Goal: Transaction & Acquisition: Purchase product/service

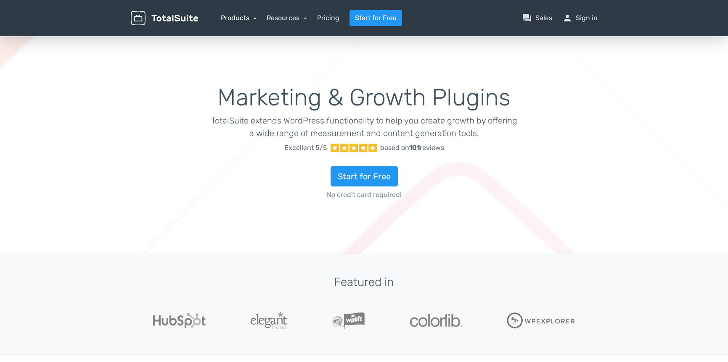
click at [244, 18] on link "Products" at bounding box center [239, 18] width 36 height 8
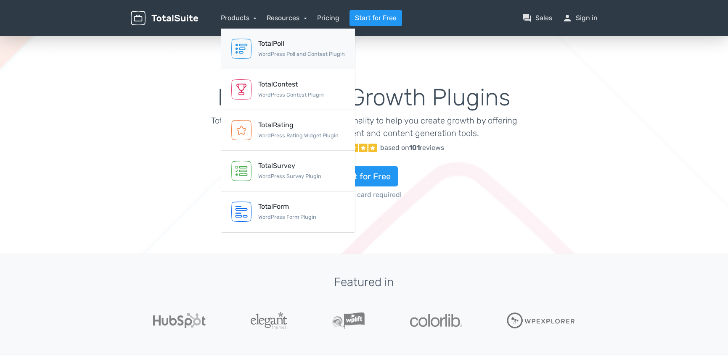
click at [263, 40] on div "TotalPoll" at bounding box center [301, 44] width 87 height 10
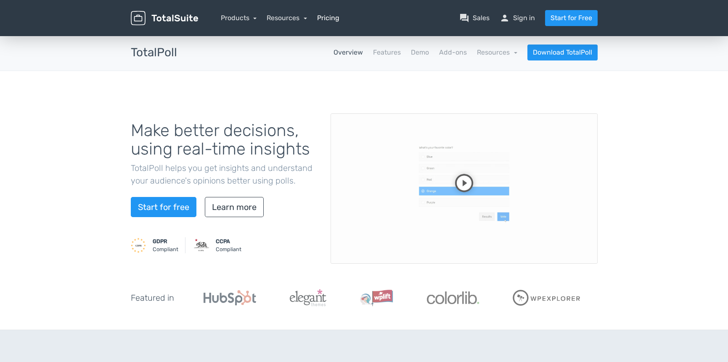
click at [330, 21] on link "Pricing" at bounding box center [328, 18] width 22 height 10
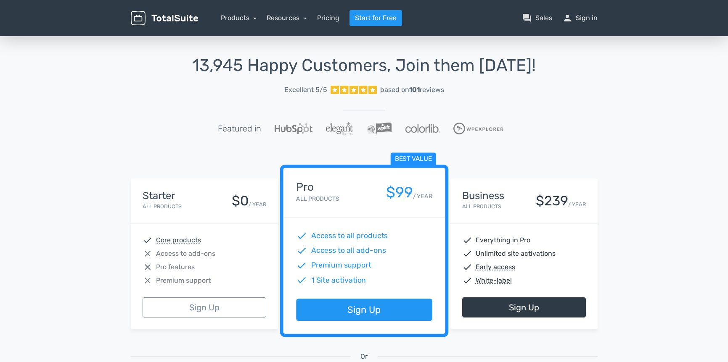
drag, startPoint x: 475, startPoint y: 242, endPoint x: 560, endPoint y: 283, distance: 94.9
click at [560, 283] on div "check Everything in Pro check Unlimited site activations check Early access che…" at bounding box center [523, 261] width 147 height 74
click at [597, 173] on div "Starter All Products $0 / YEAR check Core products close Access to add-ons clos…" at bounding box center [363, 364] width 479 height 395
click at [286, 16] on link "Resources" at bounding box center [287, 18] width 40 height 8
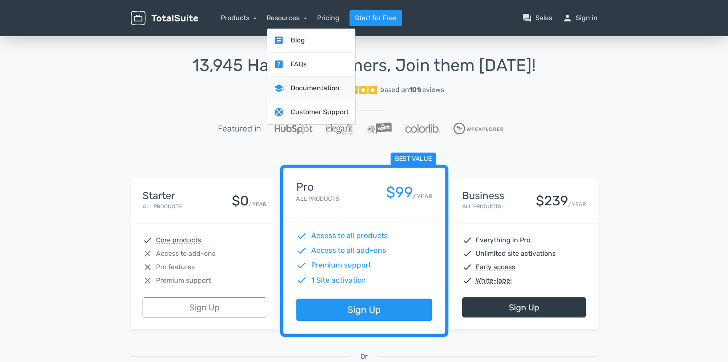
click at [295, 89] on link "school Documentation" at bounding box center [311, 89] width 88 height 24
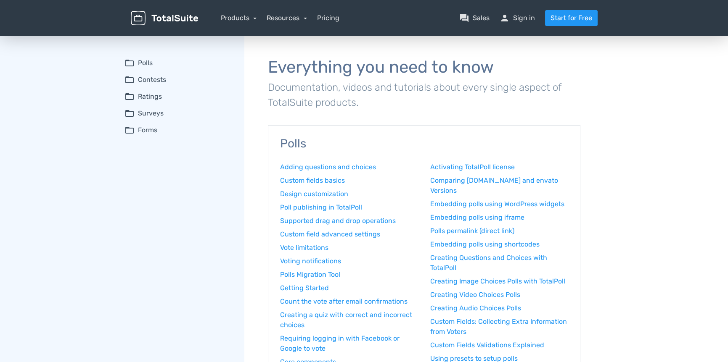
click at [157, 16] on img at bounding box center [164, 18] width 67 height 15
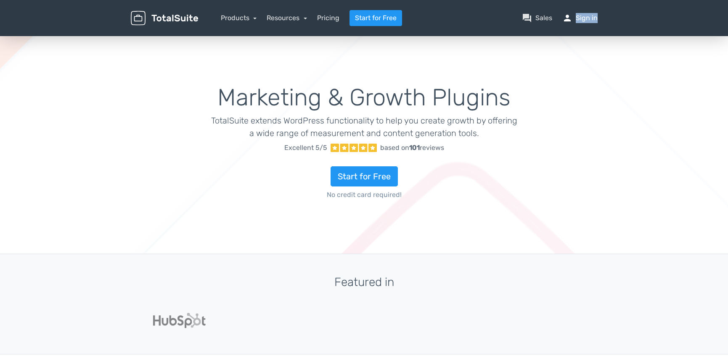
click at [597, 18] on nav "Products TotalPoll WordPress Poll and Contest Plugin TotalContest WordPress Con…" at bounding box center [403, 18] width 399 height 16
click at [585, 21] on link "person Sign in" at bounding box center [579, 18] width 35 height 10
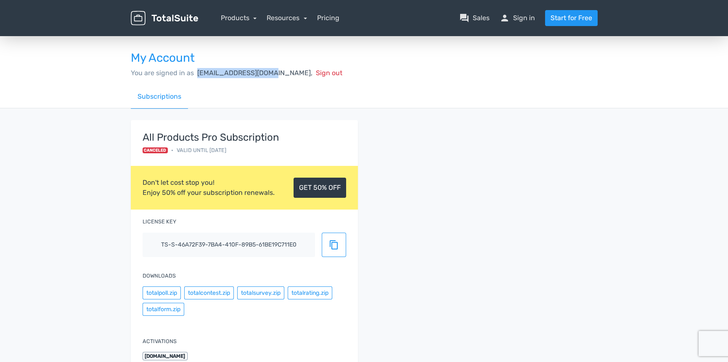
drag, startPoint x: 264, startPoint y: 74, endPoint x: 194, endPoint y: 71, distance: 70.2
click at [194, 71] on div "You are signed in as d.traens@l-agence.de, Sign out" at bounding box center [364, 73] width 467 height 10
copy span "d.traens@l-agence.de"
click at [332, 181] on link "GET 50% OFF" at bounding box center [319, 188] width 53 height 20
click at [325, 18] on link "Pricing" at bounding box center [328, 18] width 22 height 10
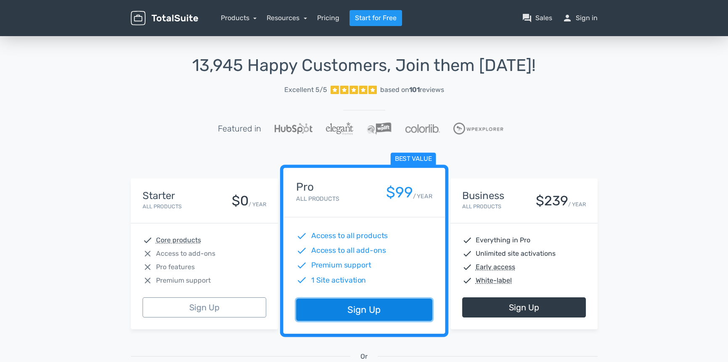
click at [365, 312] on link "Sign Up" at bounding box center [364, 310] width 136 height 22
